Goal: Task Accomplishment & Management: Manage account settings

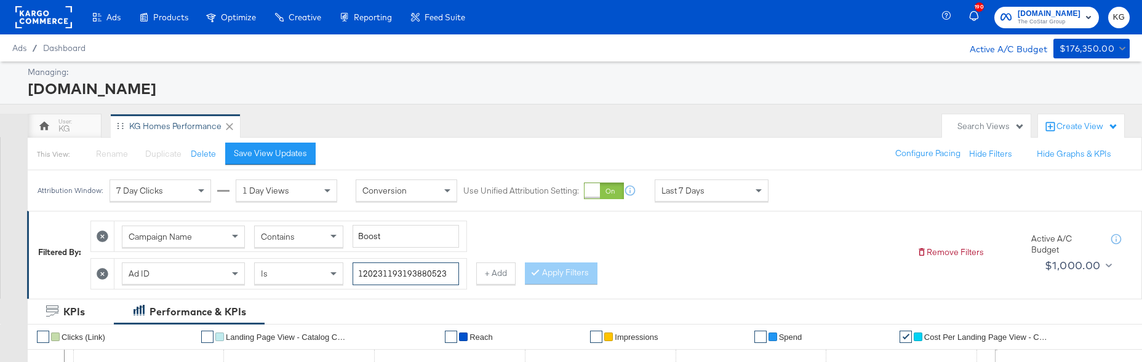
drag, startPoint x: 829, startPoint y: 236, endPoint x: 695, endPoint y: 236, distance: 133.5
click at [459, 263] on div "Ad ID Is 120231193193880523" at bounding box center [290, 274] width 337 height 23
paste input "885"
click at [525, 270] on button "Apply Filters" at bounding box center [561, 274] width 73 height 22
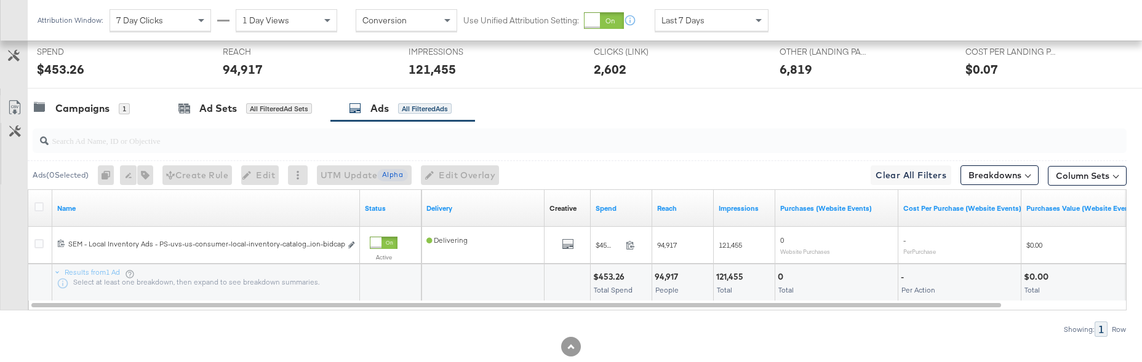
scroll to position [543, 0]
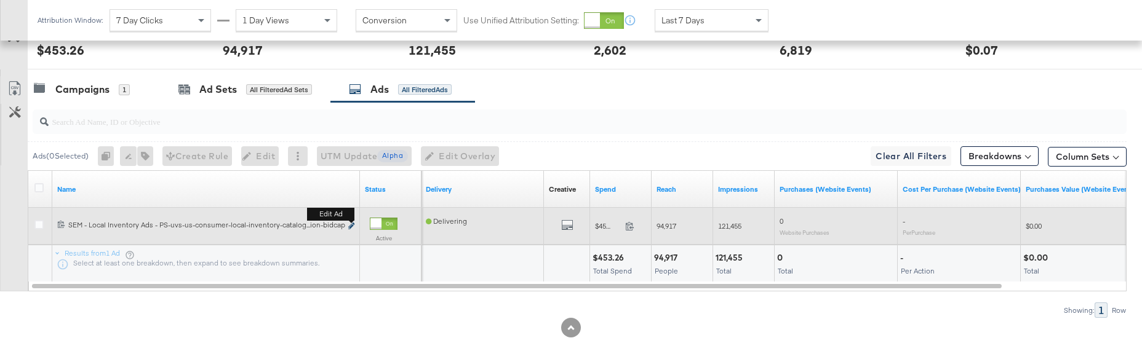
click at [351, 223] on icon "link" at bounding box center [351, 226] width 6 height 7
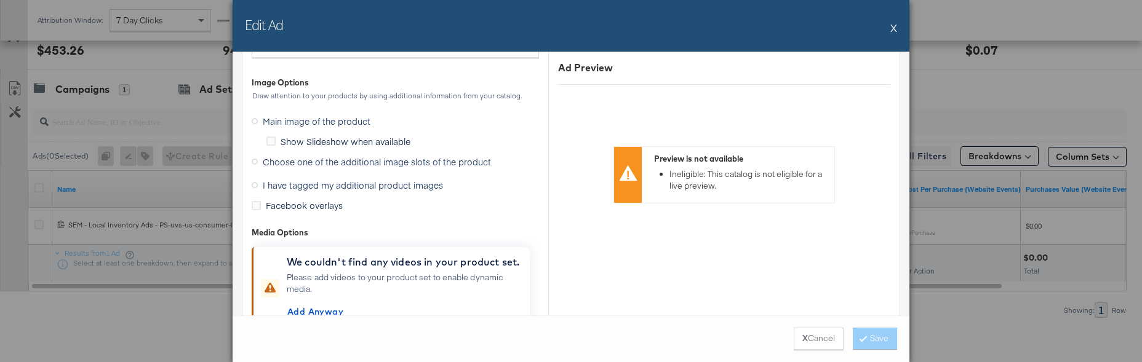
scroll to position [1254, 0]
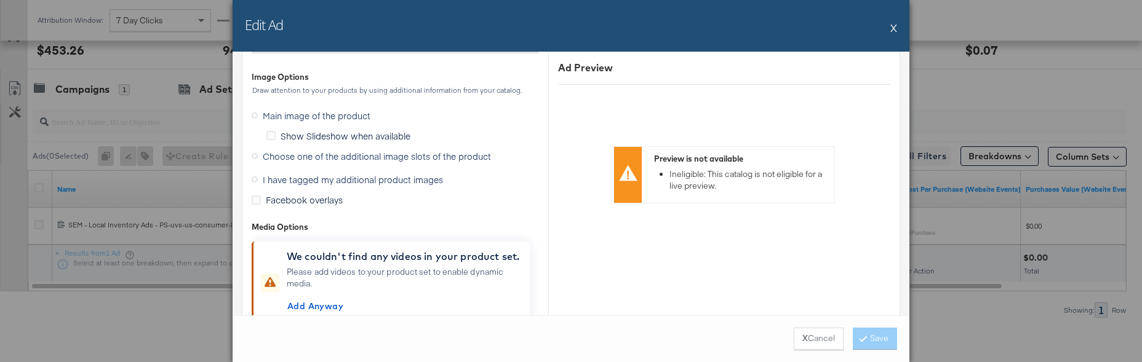
click at [253, 178] on icon at bounding box center [255, 180] width 6 height 6
click at [0, 0] on input "I have tagged my additional product images" at bounding box center [0, 0] width 0 height 0
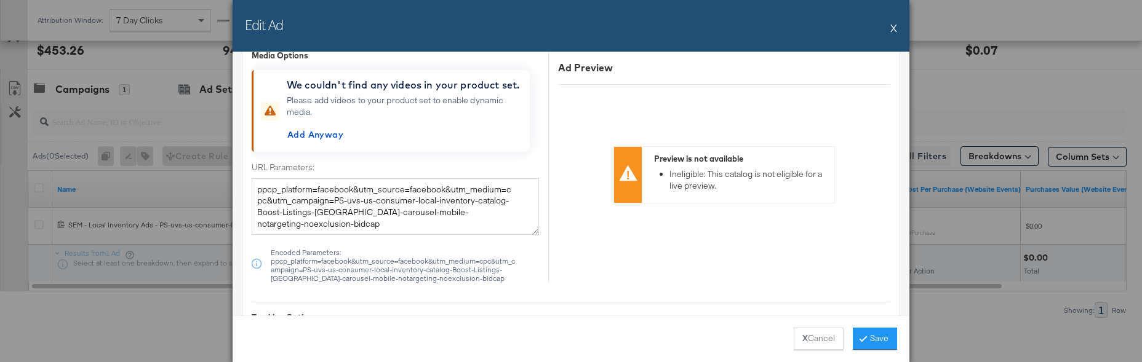
scroll to position [1078, 0]
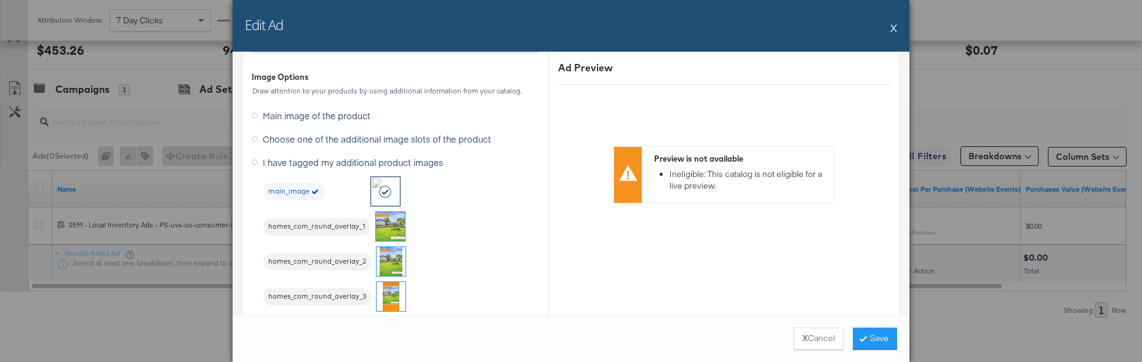
click at [394, 226] on img at bounding box center [390, 226] width 29 height 29
click at [875, 338] on button "Save" at bounding box center [875, 339] width 44 height 22
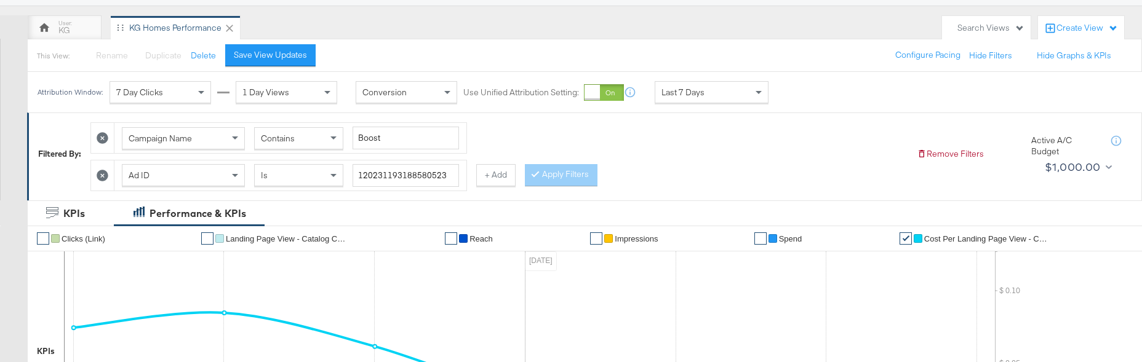
scroll to position [98, 0]
click at [459, 165] on input "120231193188580523" at bounding box center [405, 176] width 106 height 23
paste input "026881"
type input "120231190268810523"
click at [525, 170] on button "Apply Filters" at bounding box center [561, 176] width 73 height 22
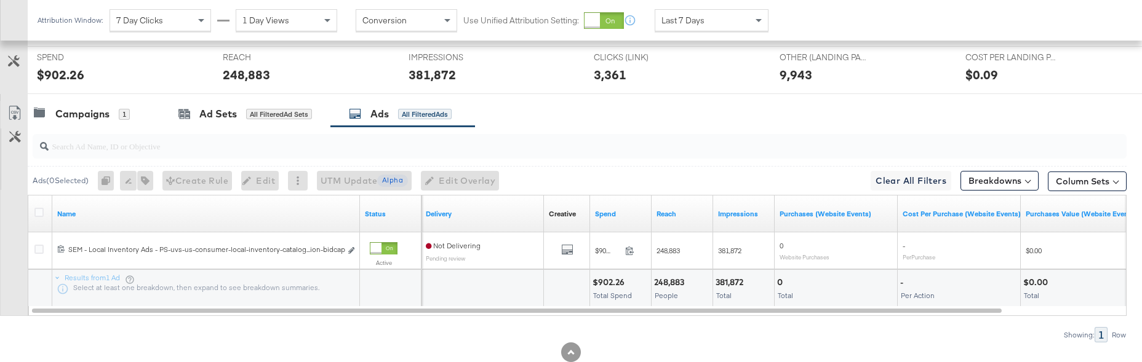
scroll to position [543, 0]
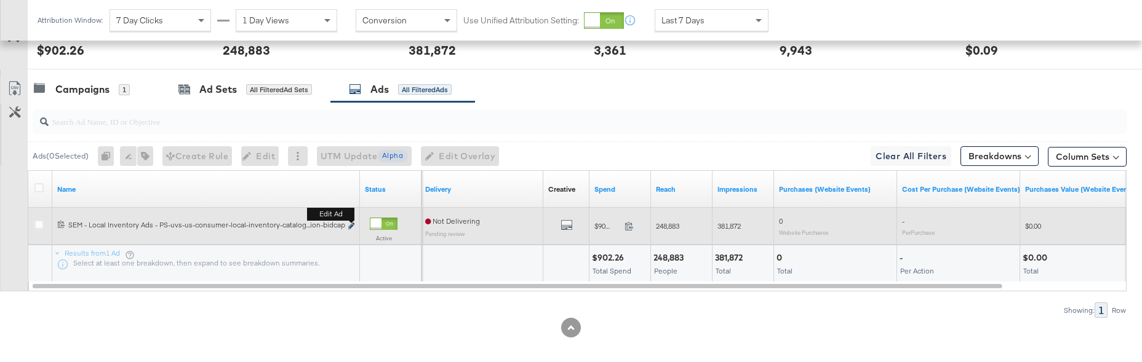
click at [352, 223] on icon "link" at bounding box center [351, 226] width 6 height 7
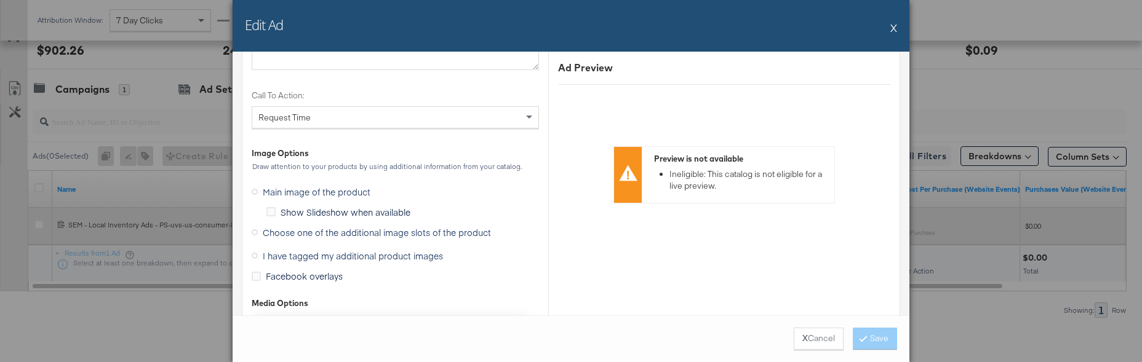
scroll to position [1199, 0]
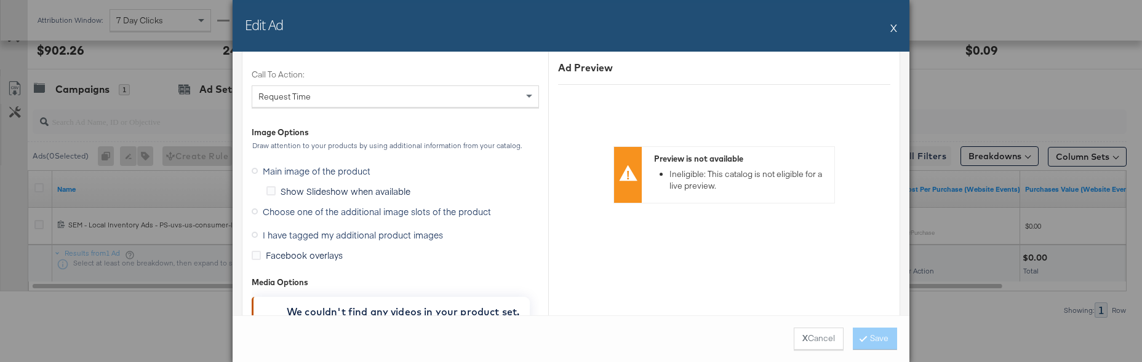
click at [255, 235] on icon at bounding box center [255, 235] width 6 height 6
click at [0, 0] on input "I have tagged my additional product images" at bounding box center [0, 0] width 0 height 0
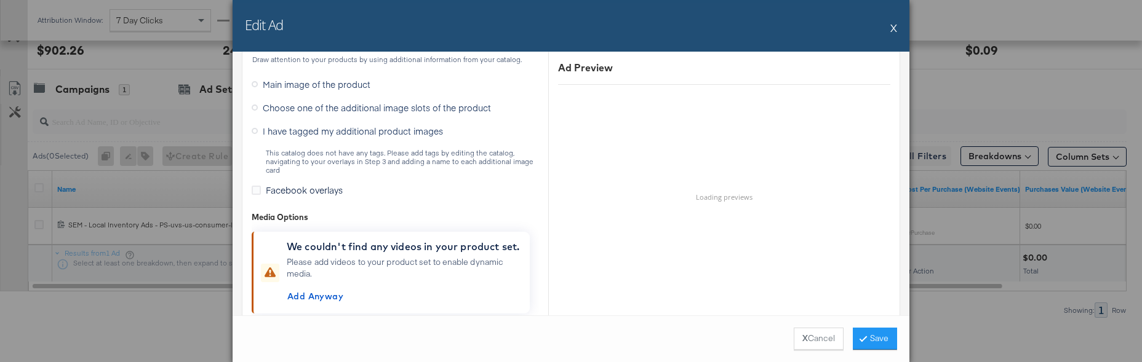
scroll to position [1109, 0]
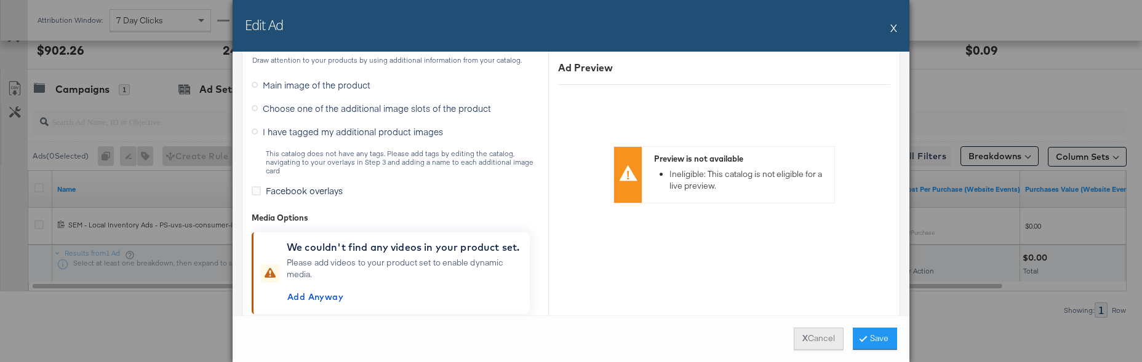
click at [823, 337] on button "X Cancel" at bounding box center [818, 339] width 50 height 22
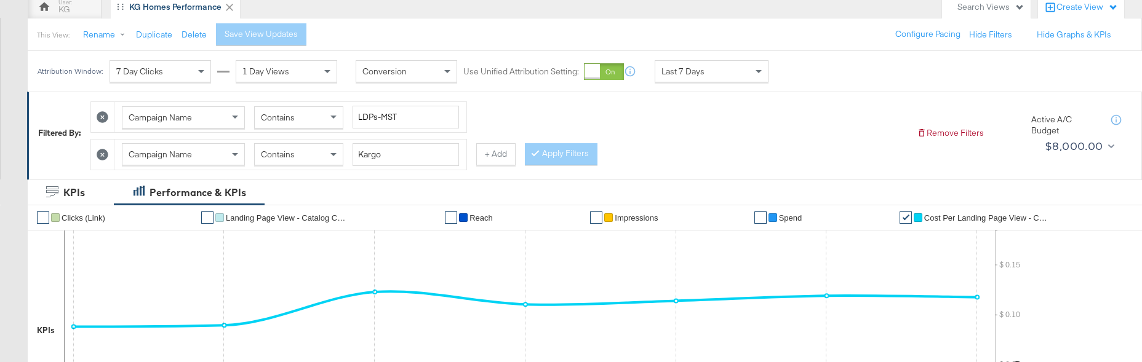
scroll to position [121, 0]
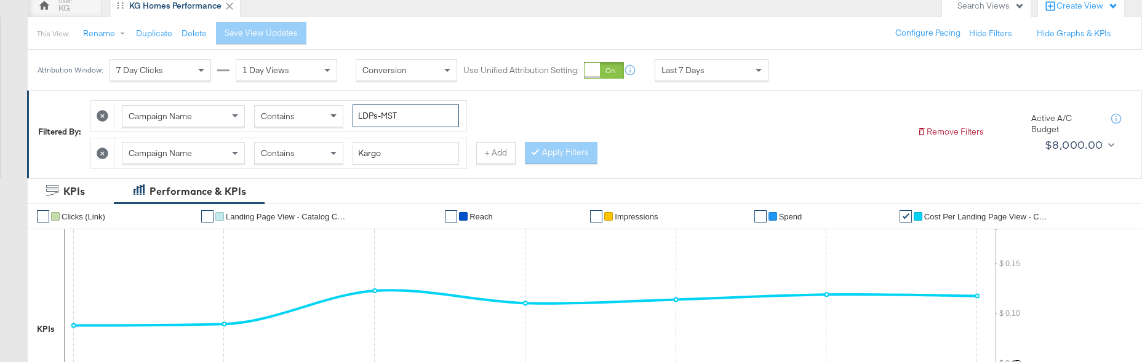
drag, startPoint x: 411, startPoint y: 114, endPoint x: 336, endPoint y: 114, distance: 75.0
click at [336, 114] on div "Campaign Name Contains LDPs-MST" at bounding box center [290, 116] width 337 height 23
type input "Boost"
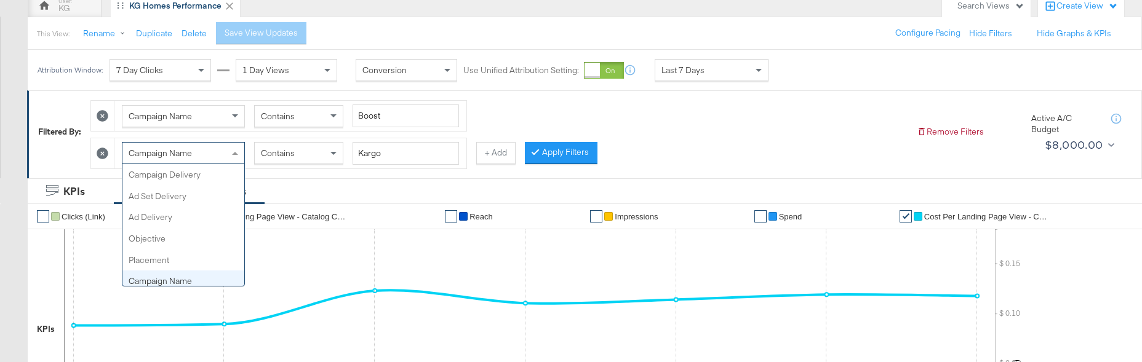
click at [192, 148] on span "Campaign Name" at bounding box center [160, 153] width 63 height 11
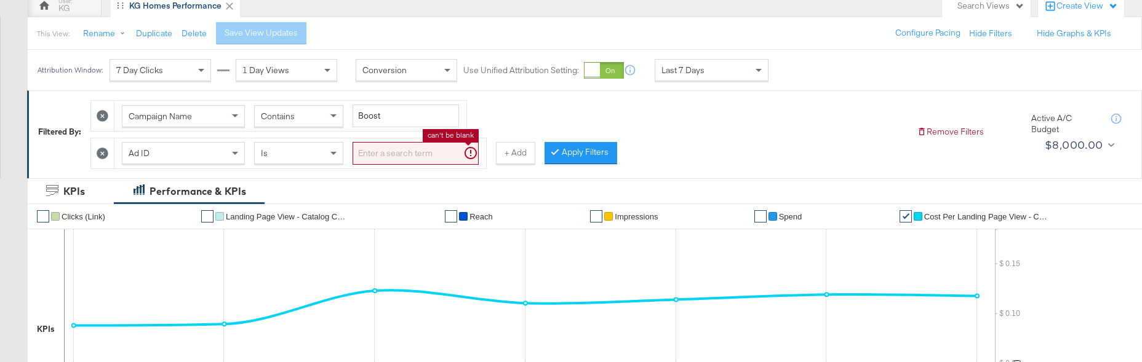
click at [400, 155] on input "search" at bounding box center [415, 153] width 126 height 23
paste input "120231190268810523"
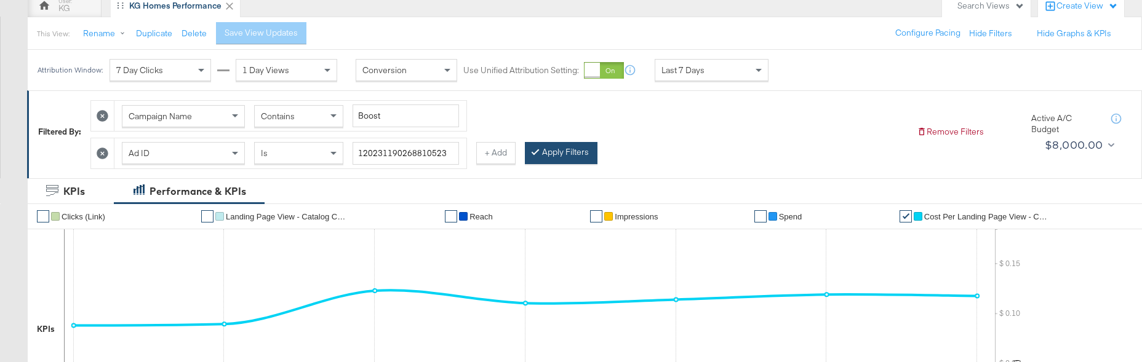
click at [525, 142] on button "Apply Filters" at bounding box center [561, 153] width 73 height 22
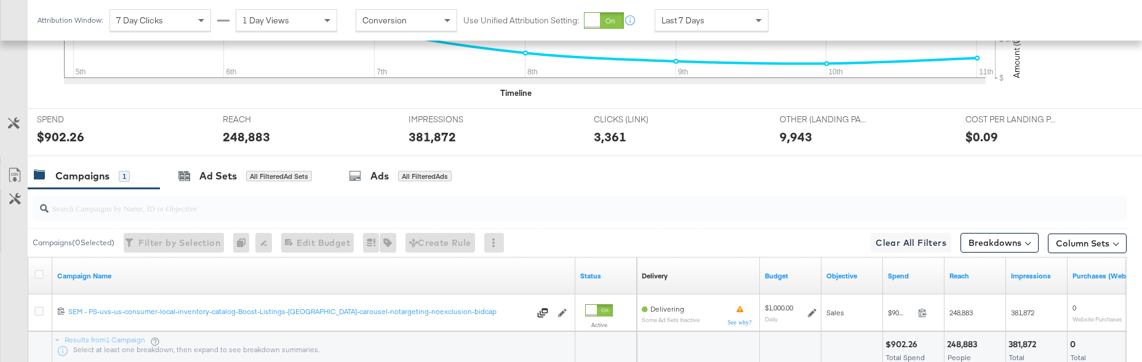
scroll to position [523, 0]
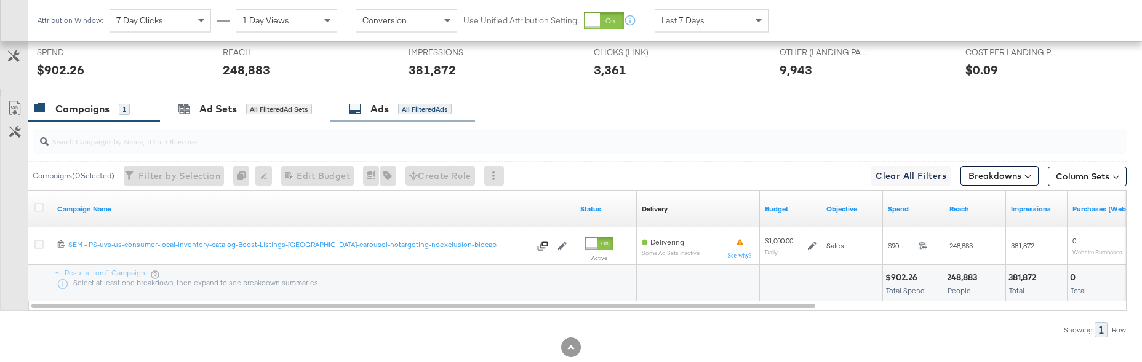
click at [369, 105] on div "Ads All Filtered Ads" at bounding box center [400, 109] width 103 height 14
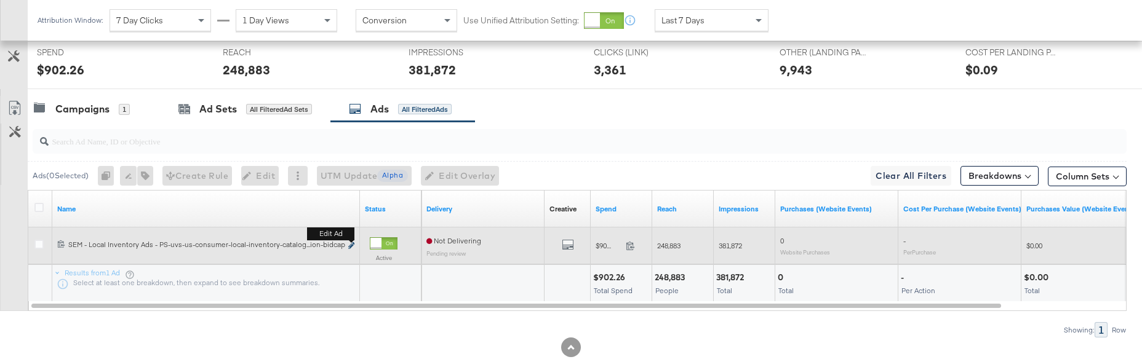
click at [351, 242] on icon "link" at bounding box center [351, 245] width 6 height 7
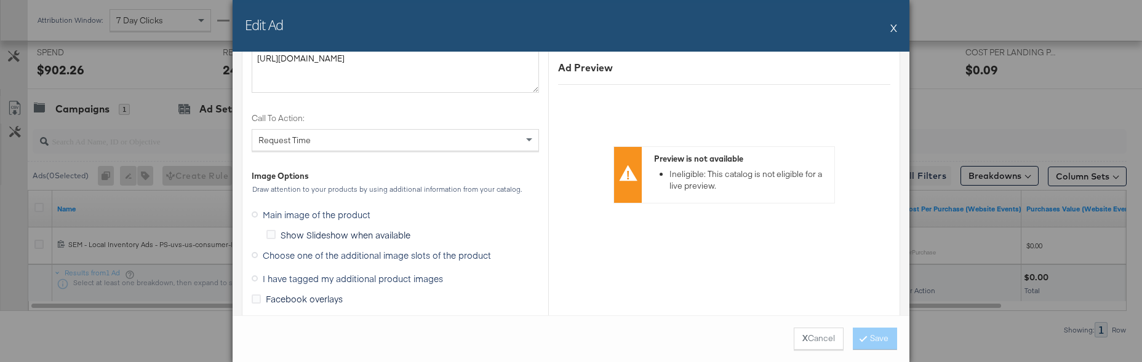
scroll to position [1170, 0]
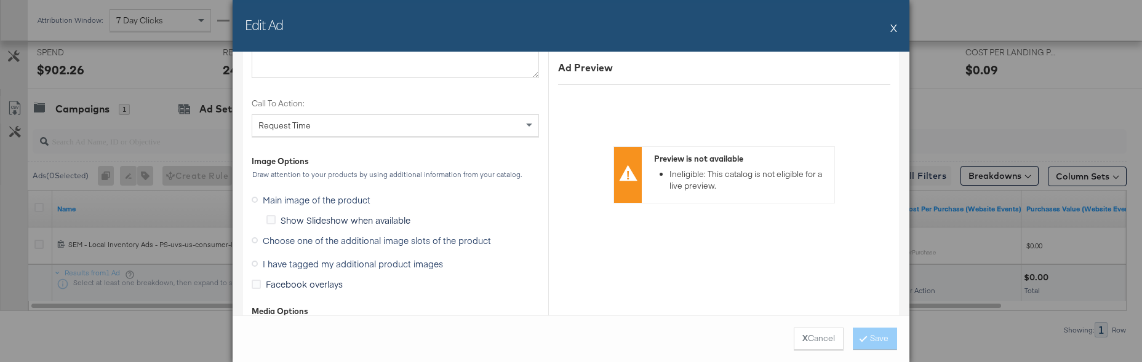
click at [254, 263] on icon at bounding box center [255, 264] width 6 height 6
click at [0, 0] on input "I have tagged my additional product images" at bounding box center [0, 0] width 0 height 0
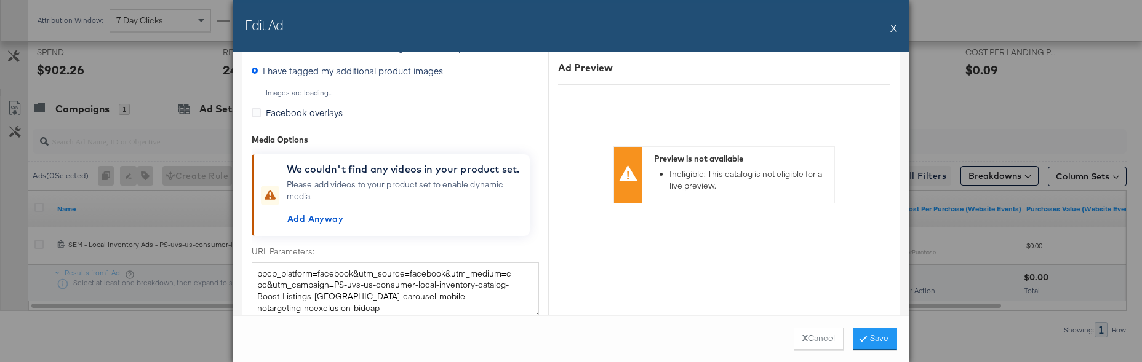
scroll to position [994, 0]
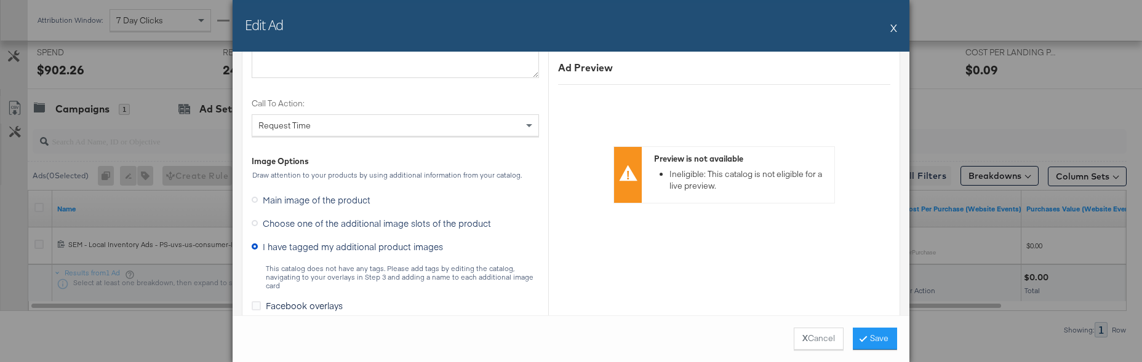
click at [253, 223] on icon at bounding box center [255, 223] width 6 height 6
click at [0, 0] on input "Choose one of the additional image slots of the product" at bounding box center [0, 0] width 0 height 0
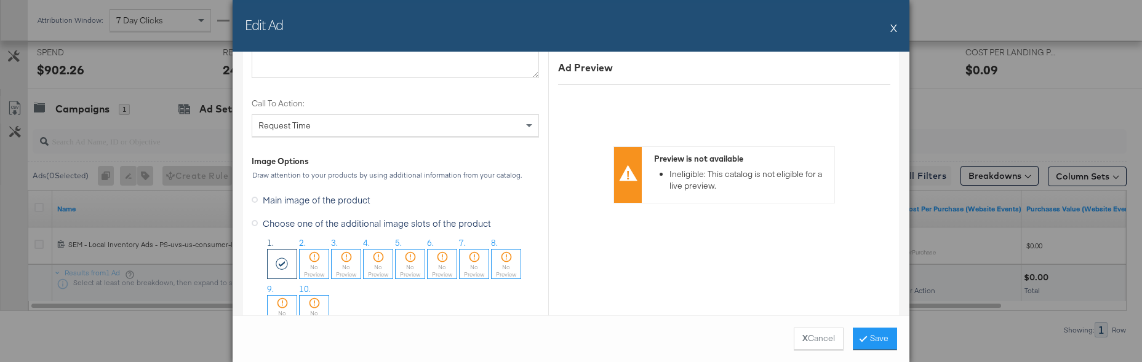
click at [896, 26] on button "X" at bounding box center [893, 27] width 7 height 25
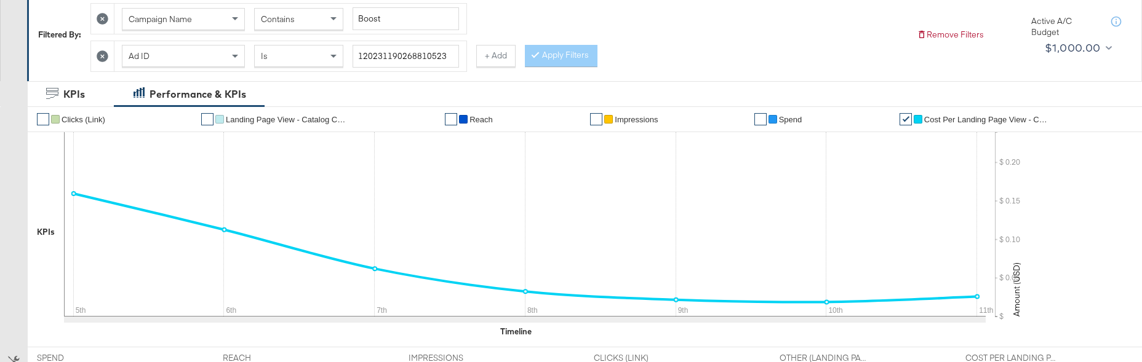
scroll to position [67, 0]
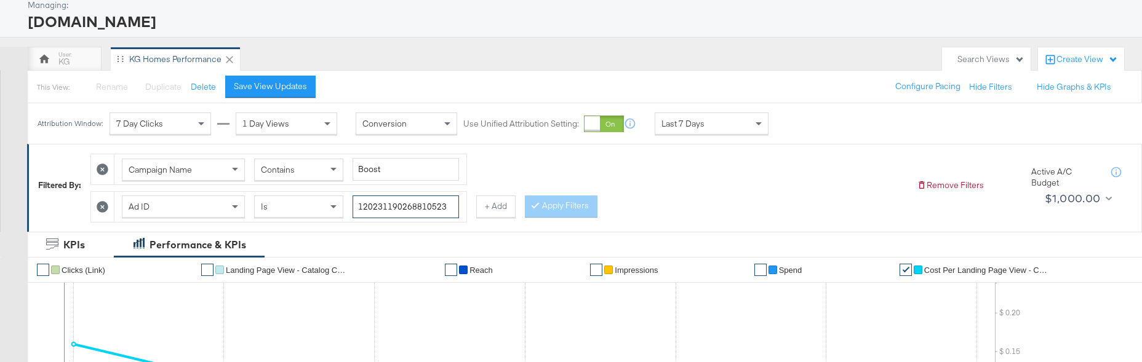
drag, startPoint x: 826, startPoint y: 169, endPoint x: 706, endPoint y: 164, distance: 120.0
click at [459, 196] on div "Ad ID Is 120231190268810523" at bounding box center [290, 207] width 337 height 23
paste input "320320"
click at [533, 202] on div at bounding box center [537, 206] width 9 height 12
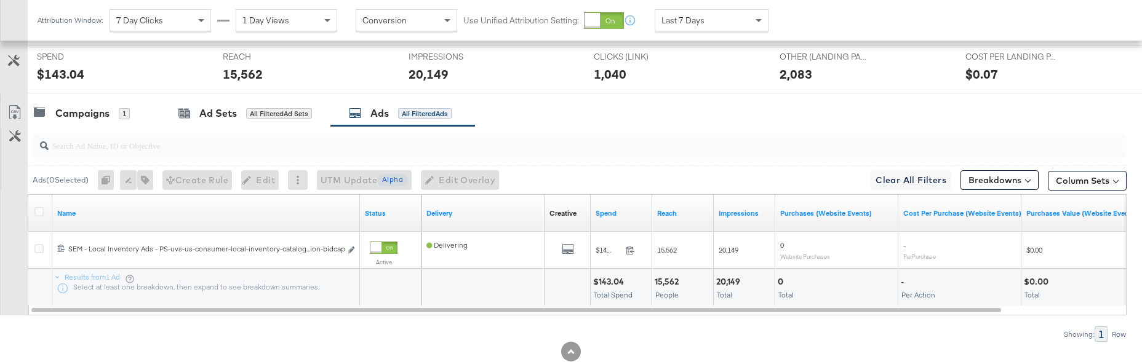
scroll to position [543, 0]
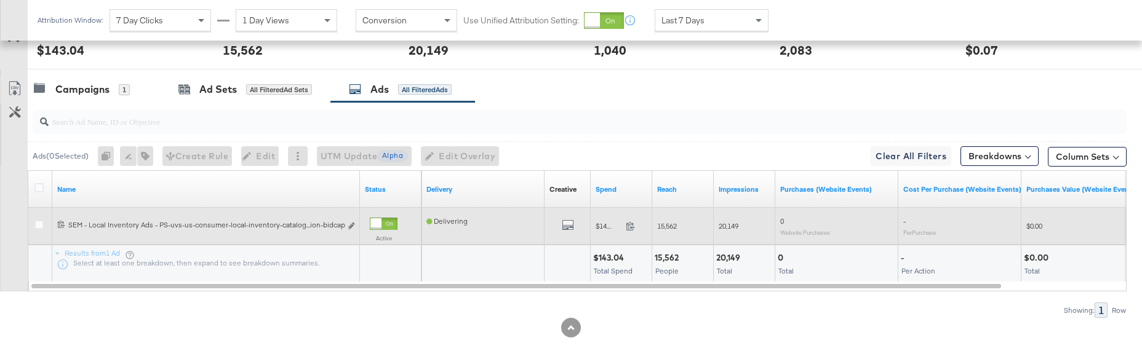
click at [347, 220] on div "Edit ad" at bounding box center [348, 226] width 14 height 13
click at [350, 223] on icon "link" at bounding box center [351, 226] width 6 height 7
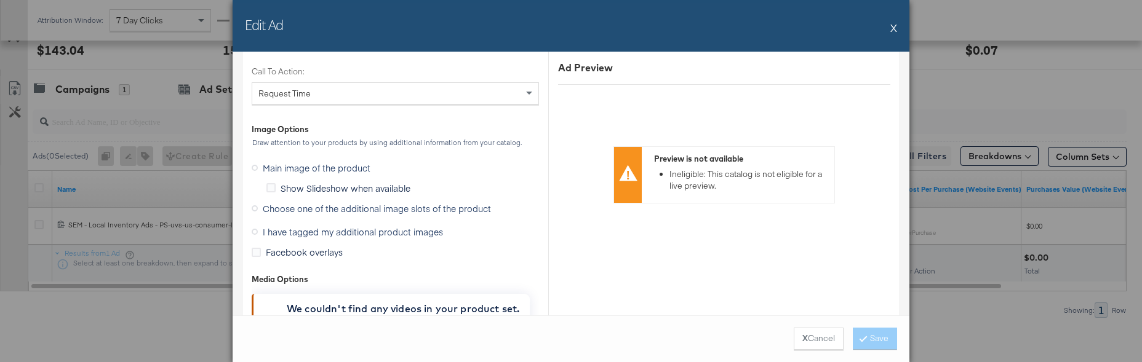
scroll to position [1224, 0]
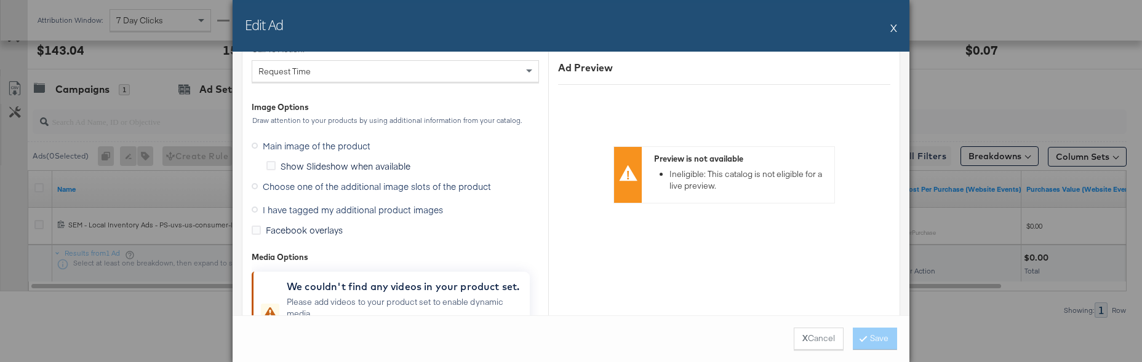
click at [255, 209] on icon at bounding box center [255, 210] width 6 height 6
click at [0, 0] on input "I have tagged my additional product images" at bounding box center [0, 0] width 0 height 0
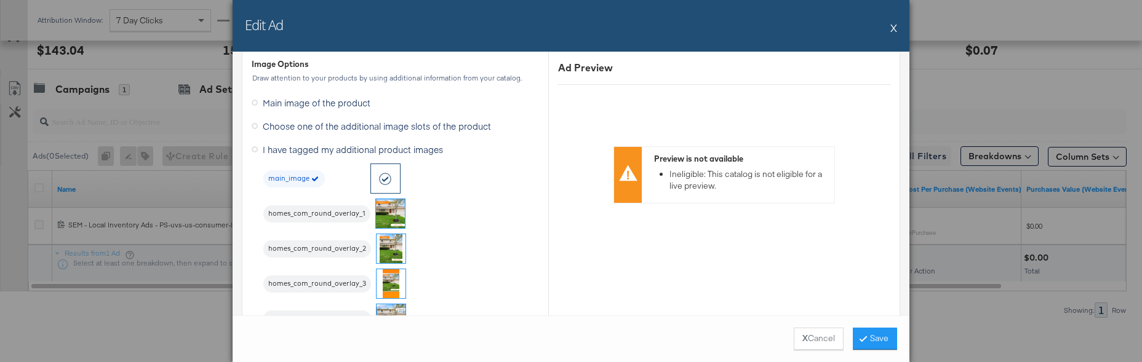
scroll to position [1092, 0]
click at [396, 248] on img at bounding box center [390, 247] width 29 height 29
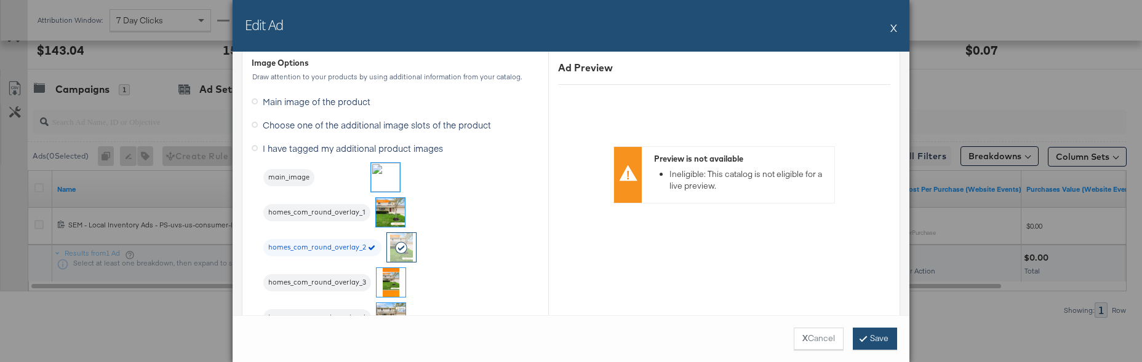
click at [875, 338] on button "Save" at bounding box center [875, 339] width 44 height 22
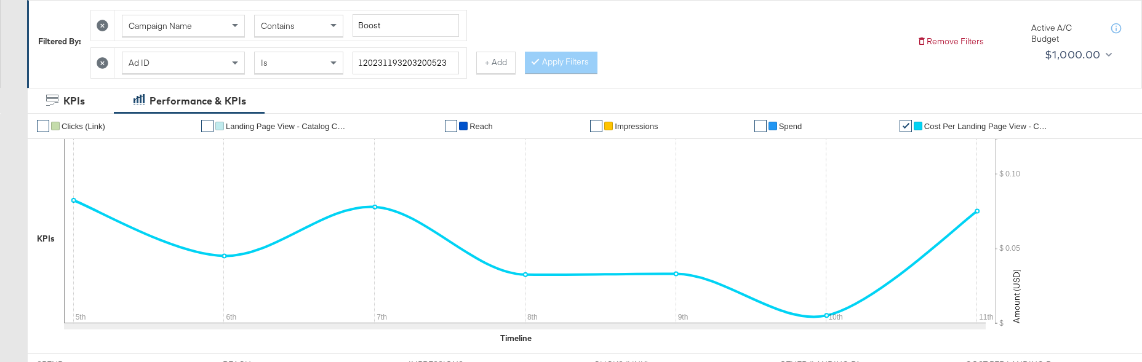
scroll to position [0, 0]
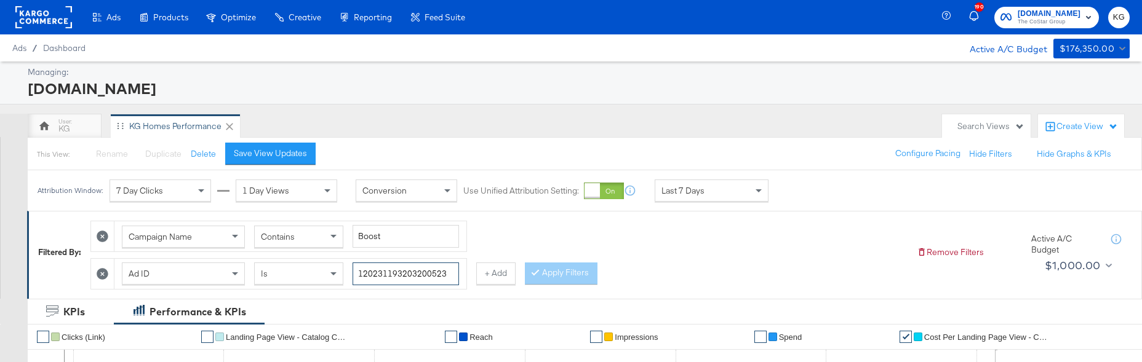
click at [459, 263] on input "120231193203200523" at bounding box center [405, 274] width 106 height 23
drag, startPoint x: 827, startPoint y: 237, endPoint x: 679, endPoint y: 229, distance: 148.5
click at [459, 263] on div "Ad ID Is 120231193203200523" at bounding box center [290, 274] width 337 height 23
paste input "245"
click at [525, 269] on button "Apply Filters" at bounding box center [561, 274] width 73 height 22
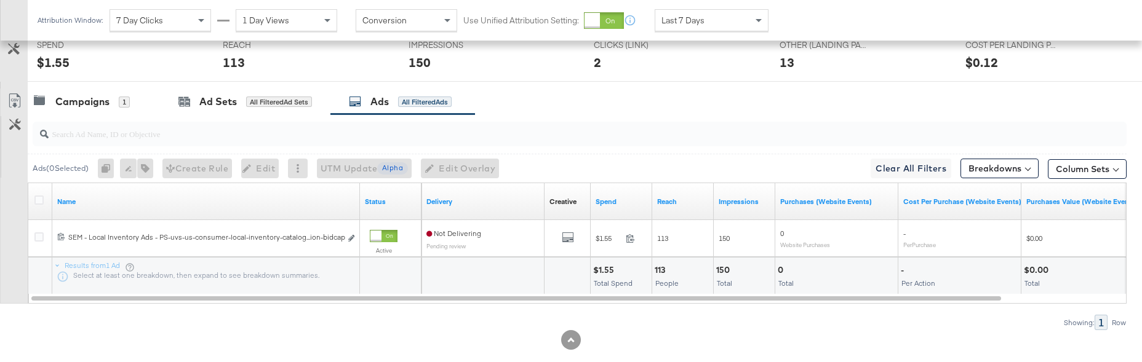
scroll to position [543, 0]
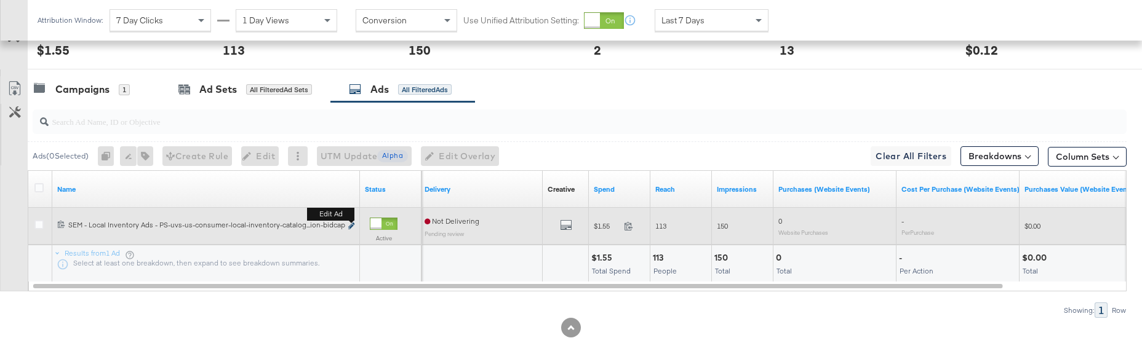
click at [352, 223] on icon "link" at bounding box center [351, 226] width 6 height 7
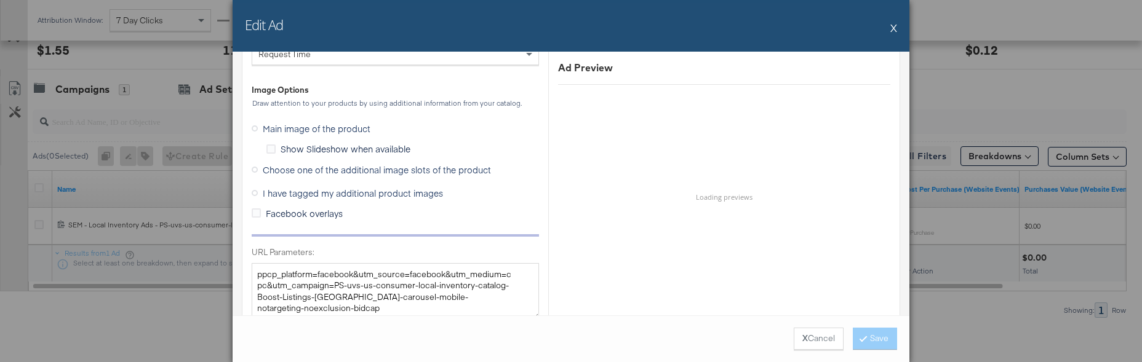
scroll to position [1200, 0]
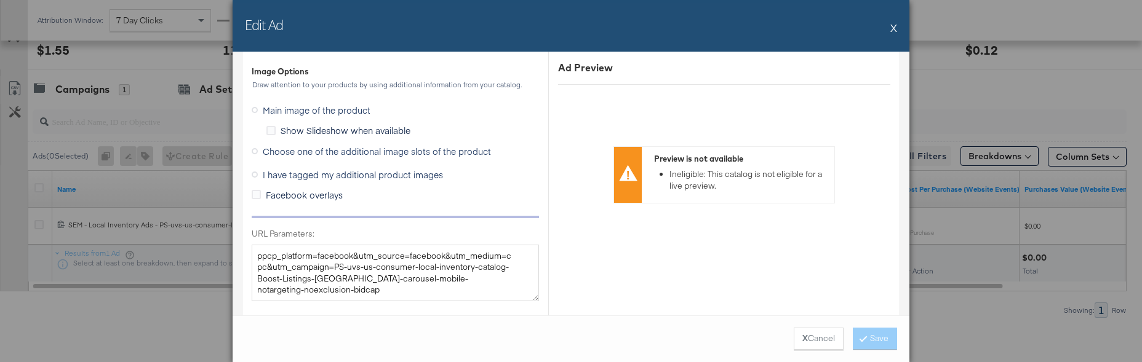
click at [254, 175] on icon at bounding box center [255, 175] width 6 height 6
click at [0, 0] on input "I have tagged my additional product images" at bounding box center [0, 0] width 0 height 0
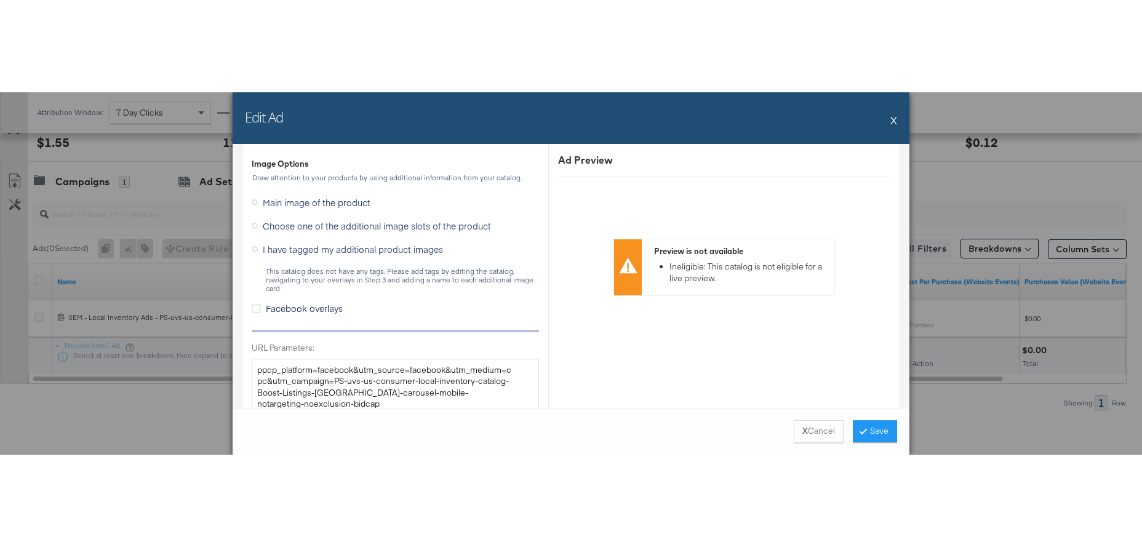
scroll to position [359, 0]
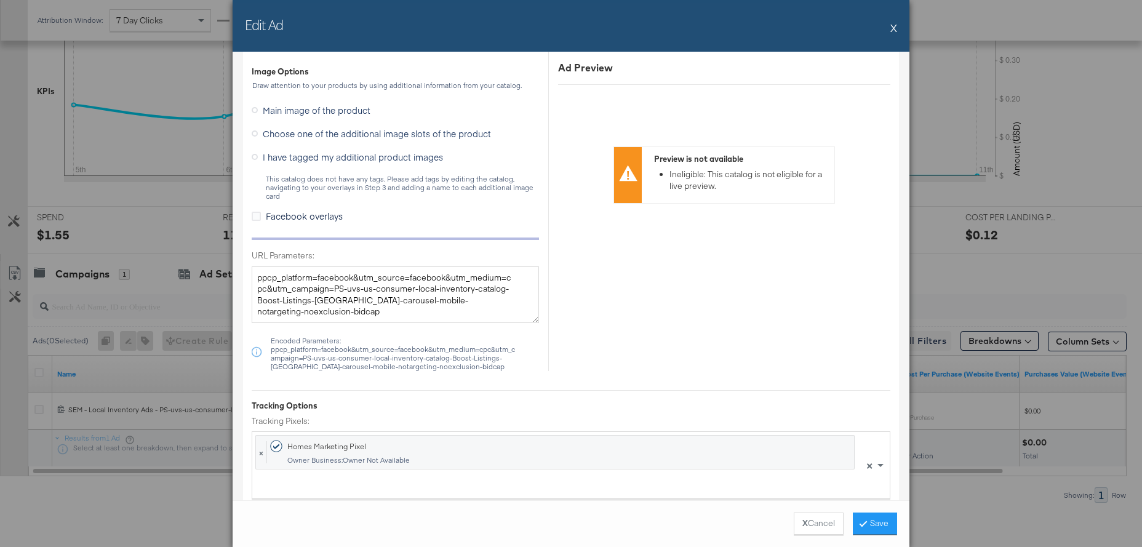
click at [894, 24] on button "X" at bounding box center [893, 27] width 7 height 25
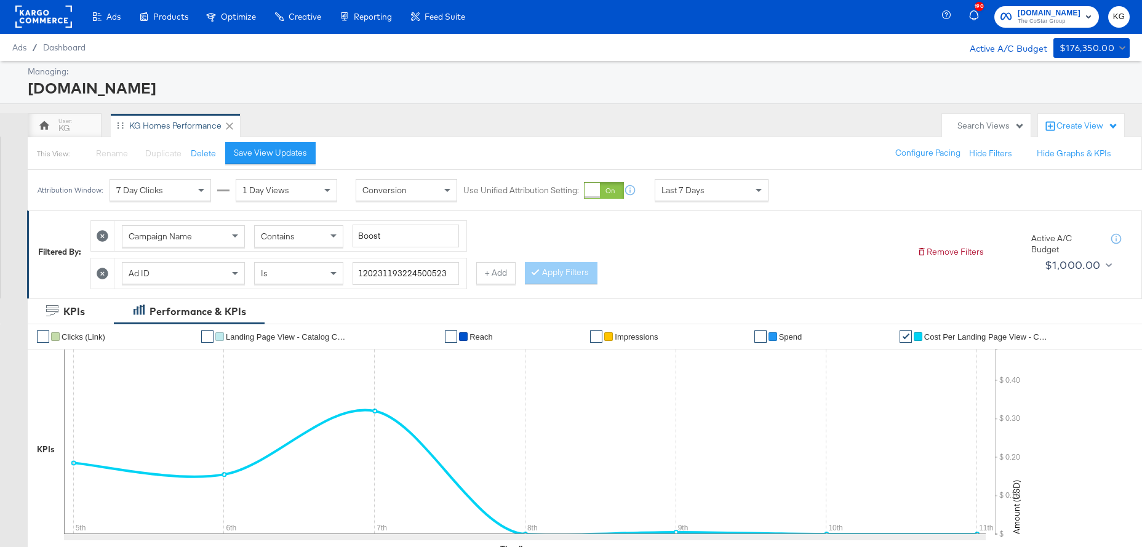
scroll to position [0, 0]
click at [459, 263] on input "120231193224500523" at bounding box center [405, 274] width 106 height 23
drag, startPoint x: 832, startPoint y: 237, endPoint x: 693, endPoint y: 228, distance: 139.3
click at [459, 263] on div "Ad ID Is 120231193224500523" at bounding box center [290, 274] width 337 height 23
paste input "1385"
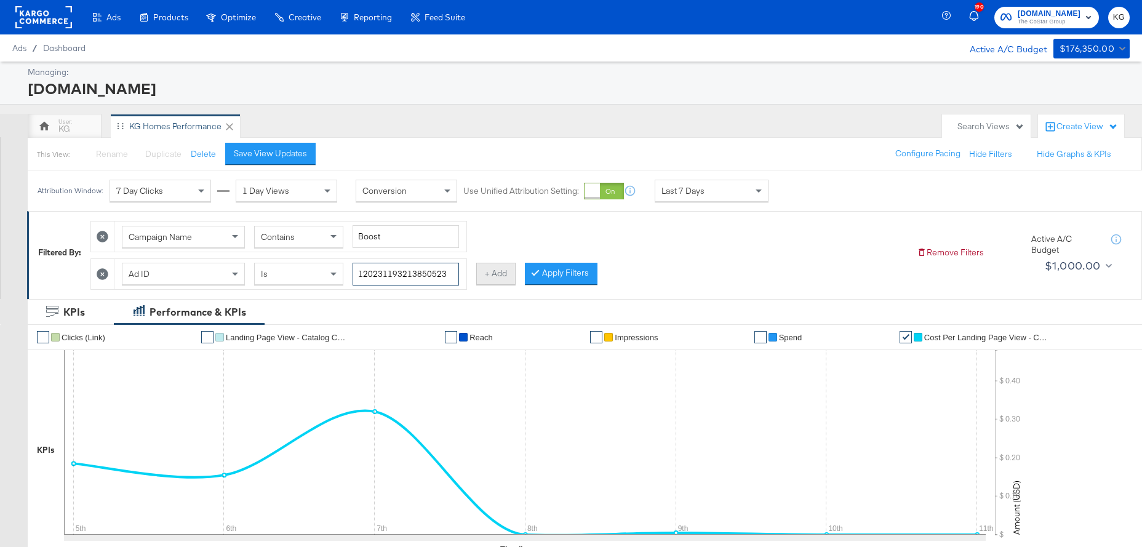
type input "120231193213850523"
click at [515, 263] on button "+ Add" at bounding box center [495, 274] width 39 height 22
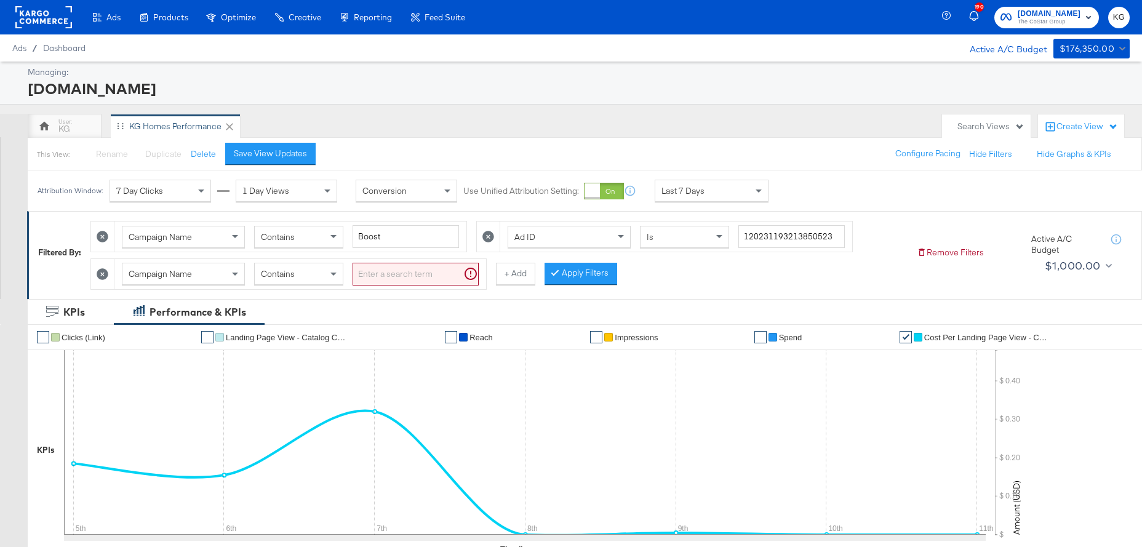
click at [104, 272] on icon at bounding box center [103, 274] width 12 height 12
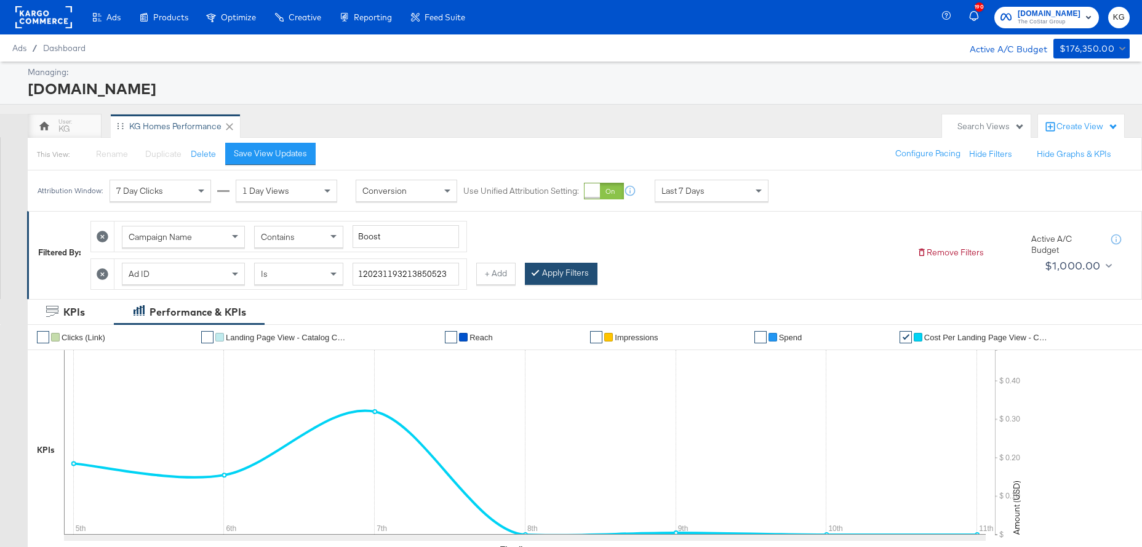
click at [525, 267] on button "Apply Filters" at bounding box center [561, 274] width 73 height 22
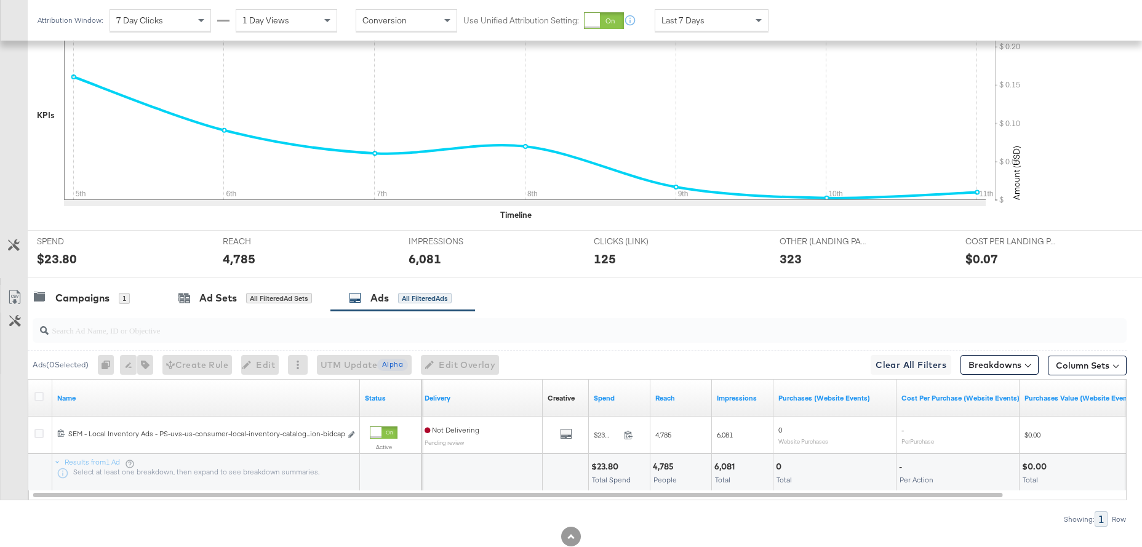
scroll to position [359, 0]
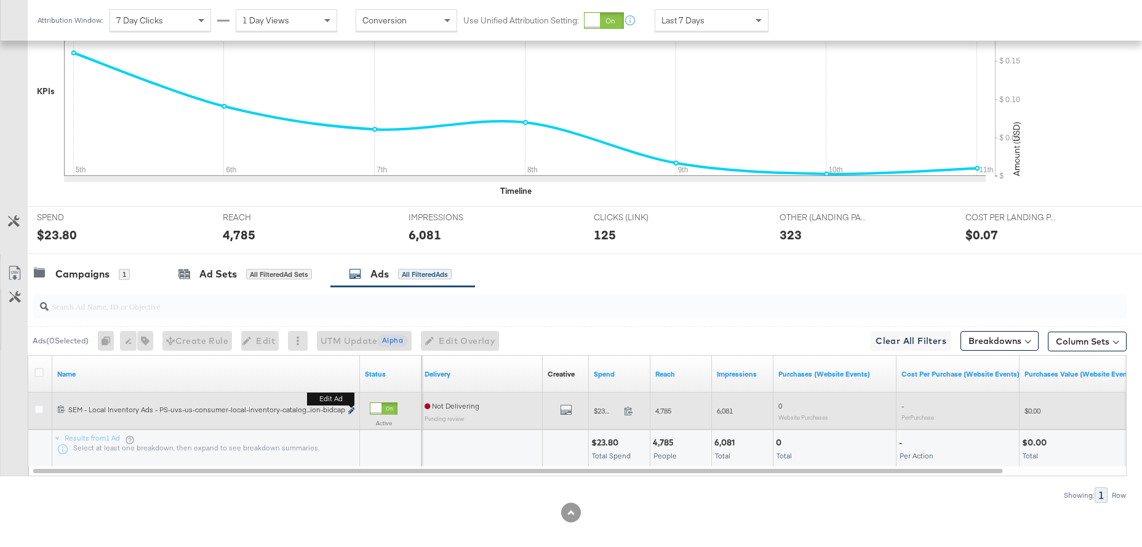
click at [350, 362] on icon "link" at bounding box center [351, 410] width 6 height 7
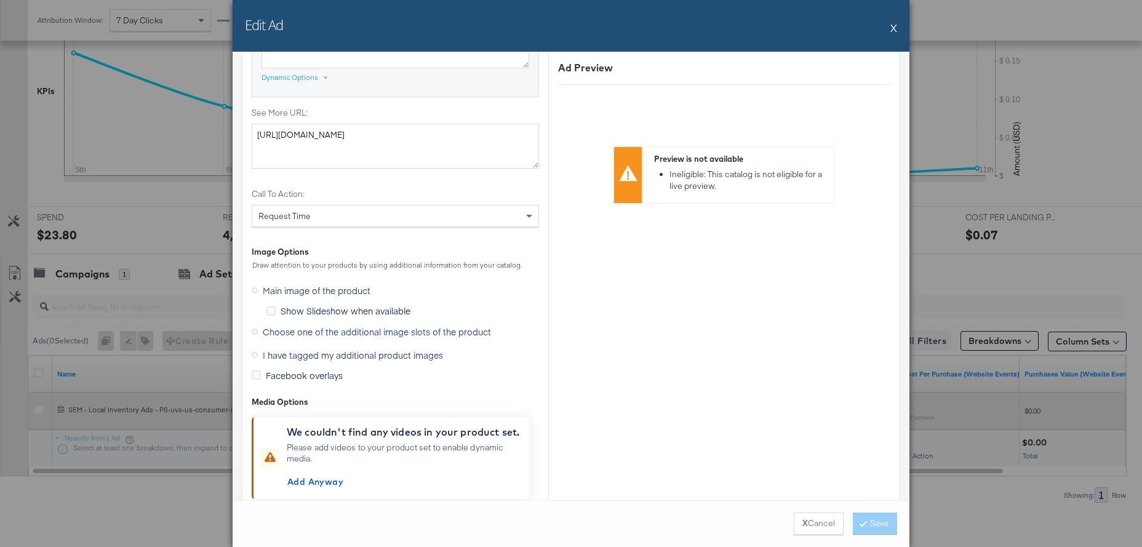
scroll to position [1090, 0]
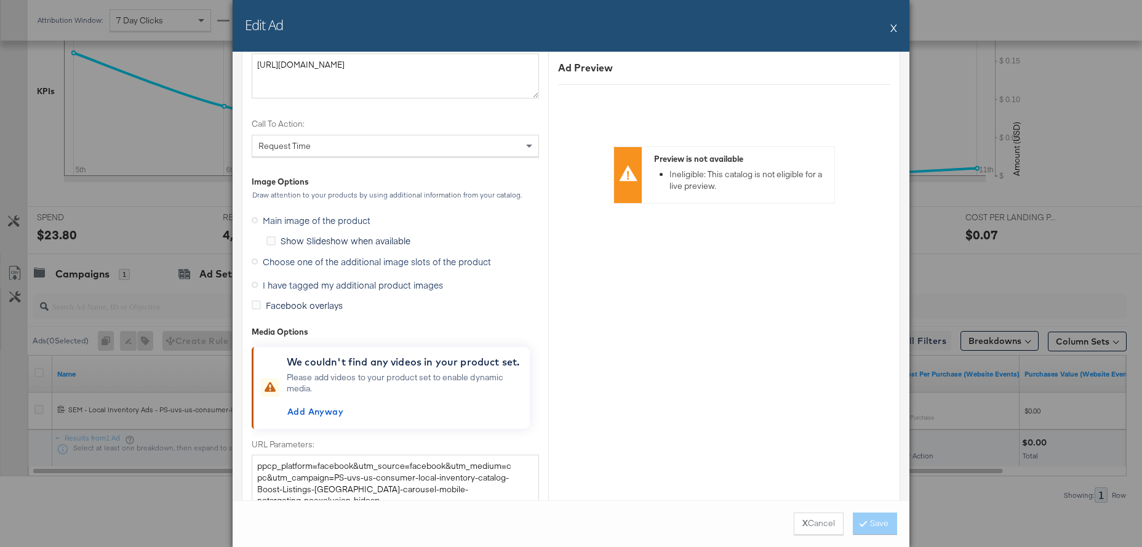
click at [257, 284] on icon at bounding box center [255, 285] width 6 height 6
click at [0, 0] on input "I have tagged my additional product images" at bounding box center [0, 0] width 0 height 0
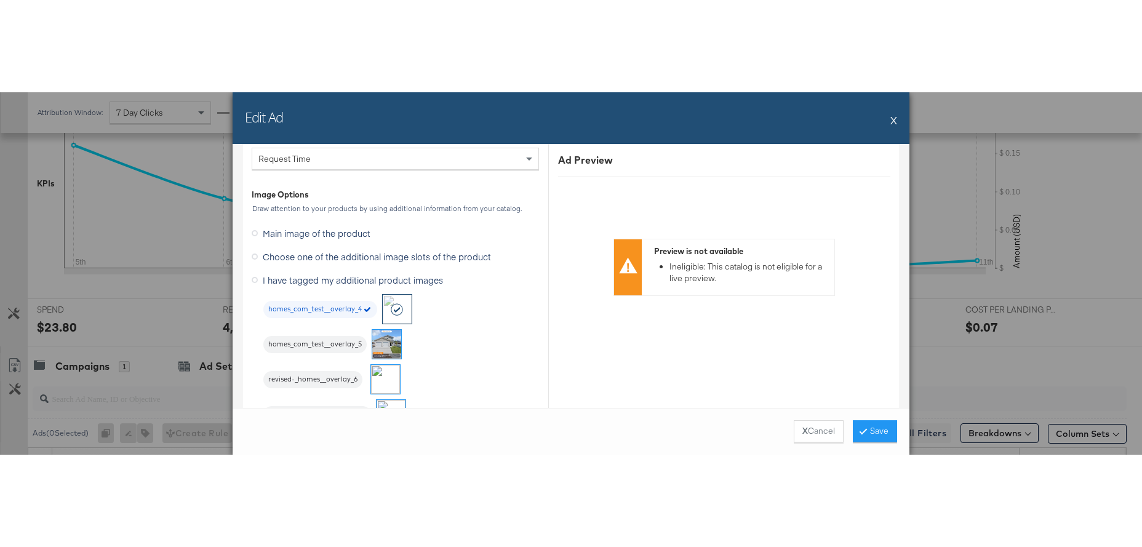
scroll to position [1033, 0]
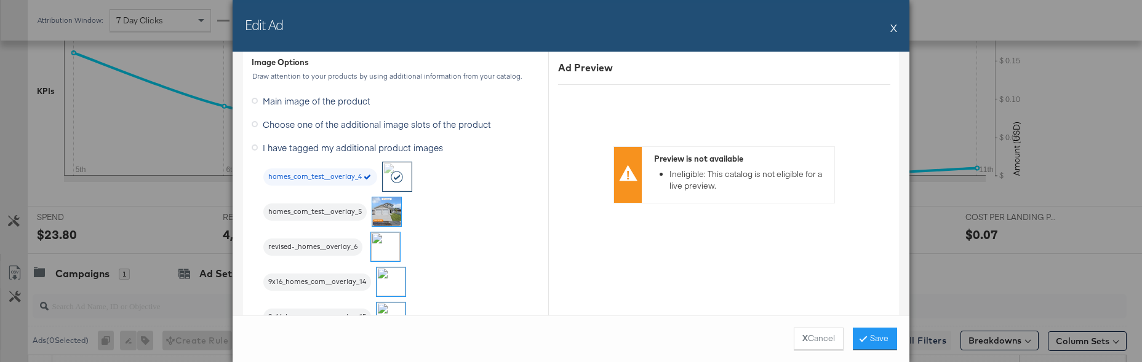
click at [375, 253] on img at bounding box center [385, 247] width 29 height 29
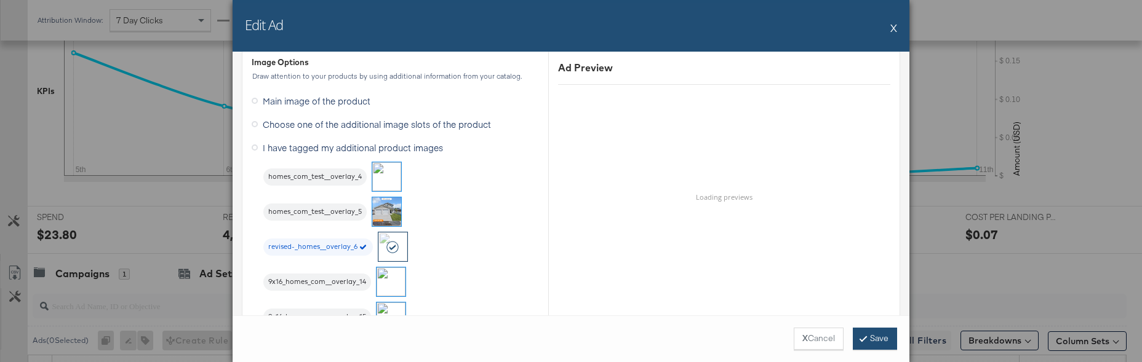
click at [872, 341] on button "Save" at bounding box center [875, 339] width 44 height 22
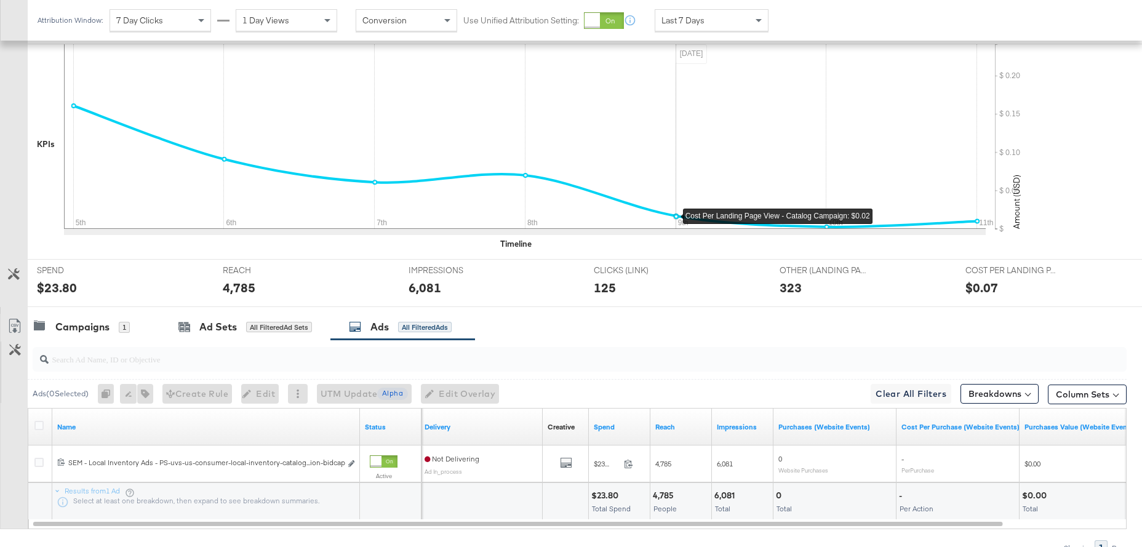
scroll to position [0, 0]
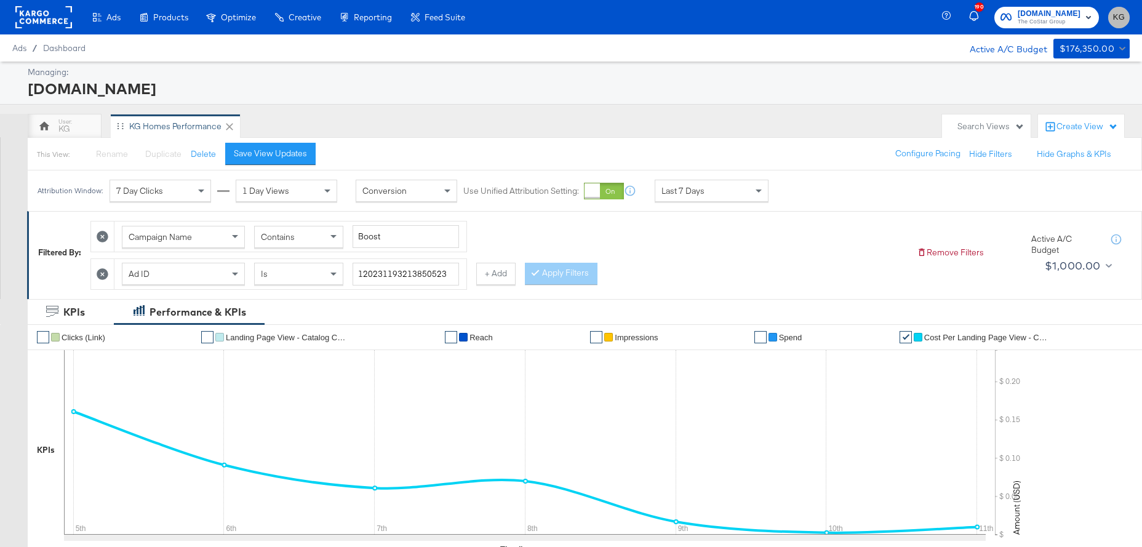
click at [1124, 18] on span "KG" at bounding box center [1119, 17] width 12 height 14
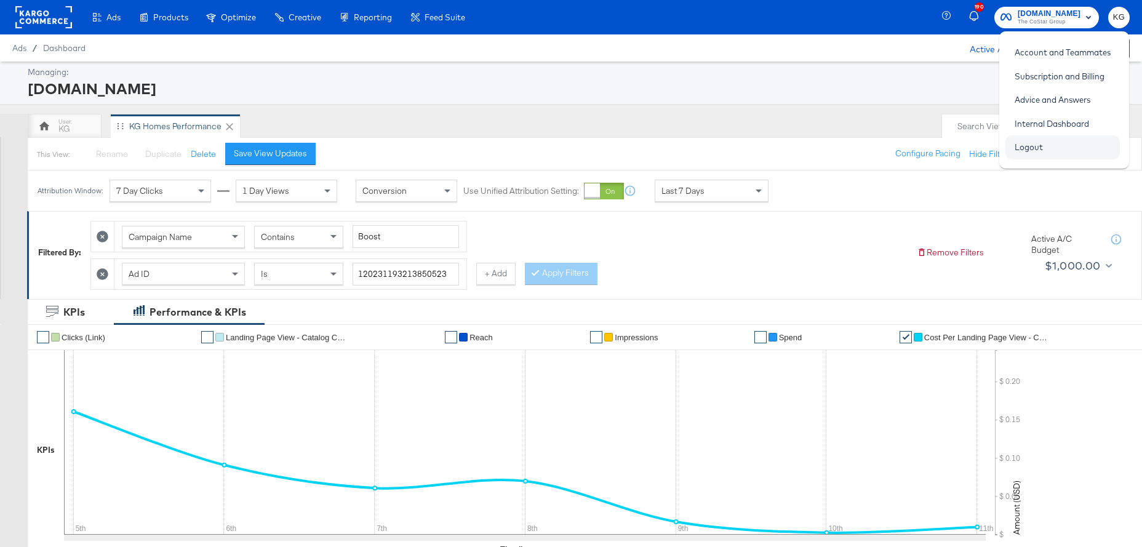
click at [1068, 149] on li "Logout" at bounding box center [1062, 147] width 114 height 24
click at [1028, 148] on link "Logout" at bounding box center [1028, 147] width 47 height 22
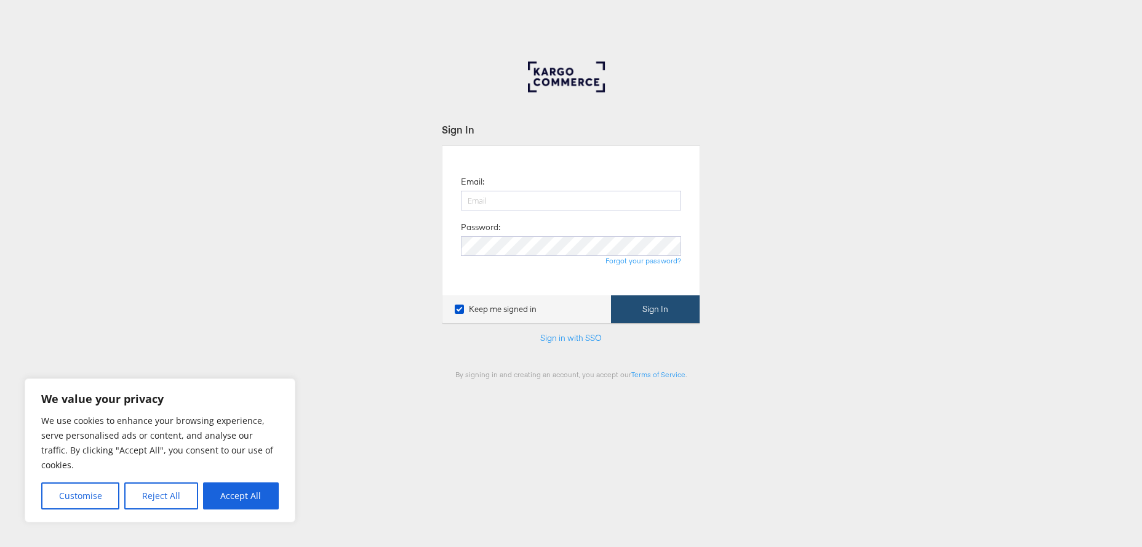
type input "[EMAIL_ADDRESS][DOMAIN_NAME]"
click at [653, 315] on button "Sign In" at bounding box center [655, 309] width 89 height 28
